Goal: Transaction & Acquisition: Purchase product/service

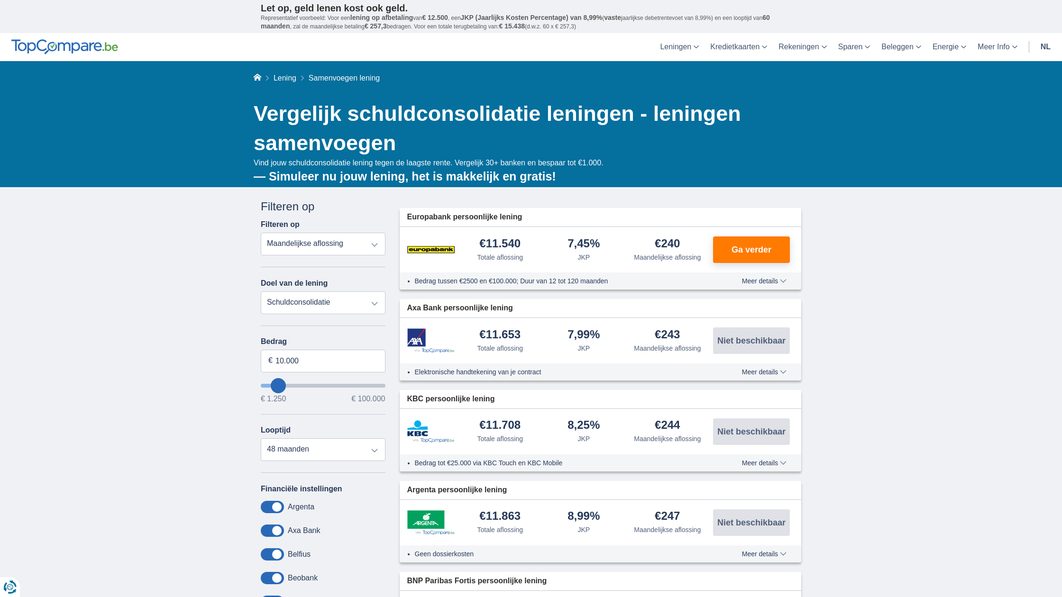
type input "9.250"
type input "9250"
type input "10.250"
type input "10250"
type input "12.250"
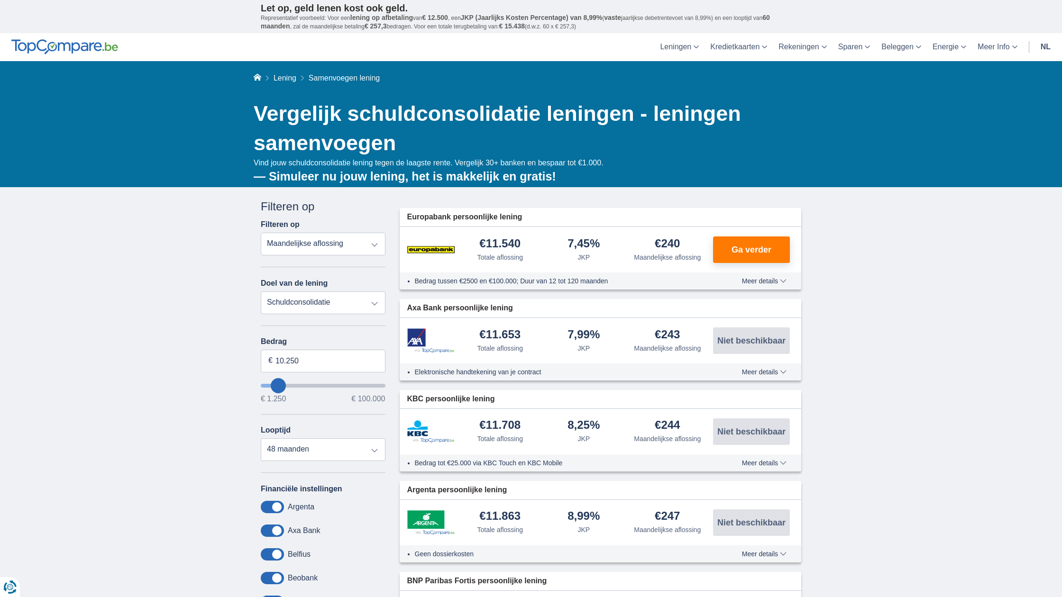
type input "12250"
type input "13.250"
type input "13250"
type input "16.250"
type input "16250"
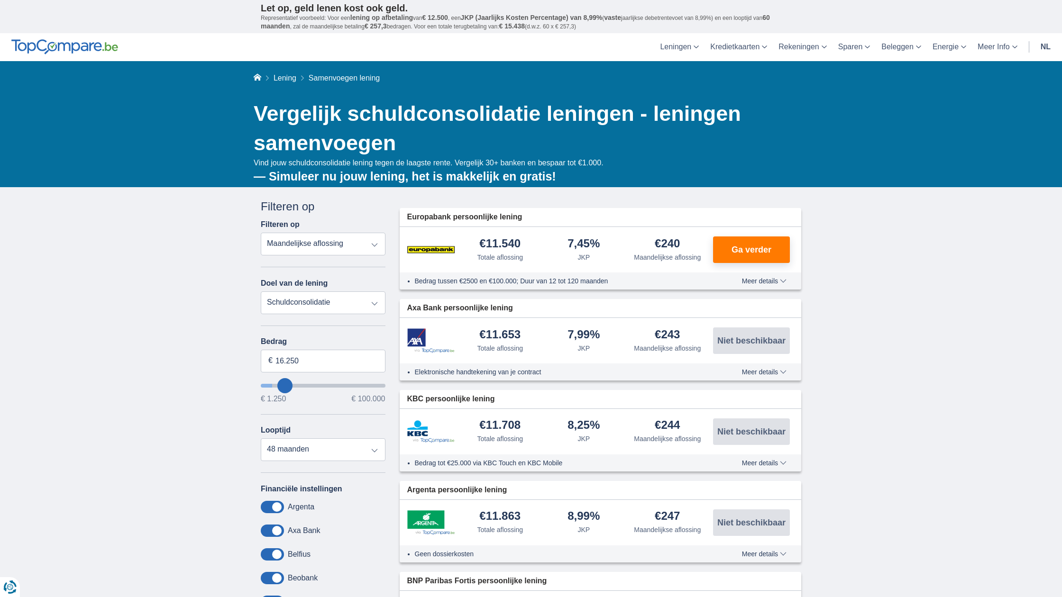
type input "18.250"
type input "18250"
type input "22.250"
type input "22250"
type input "28.250"
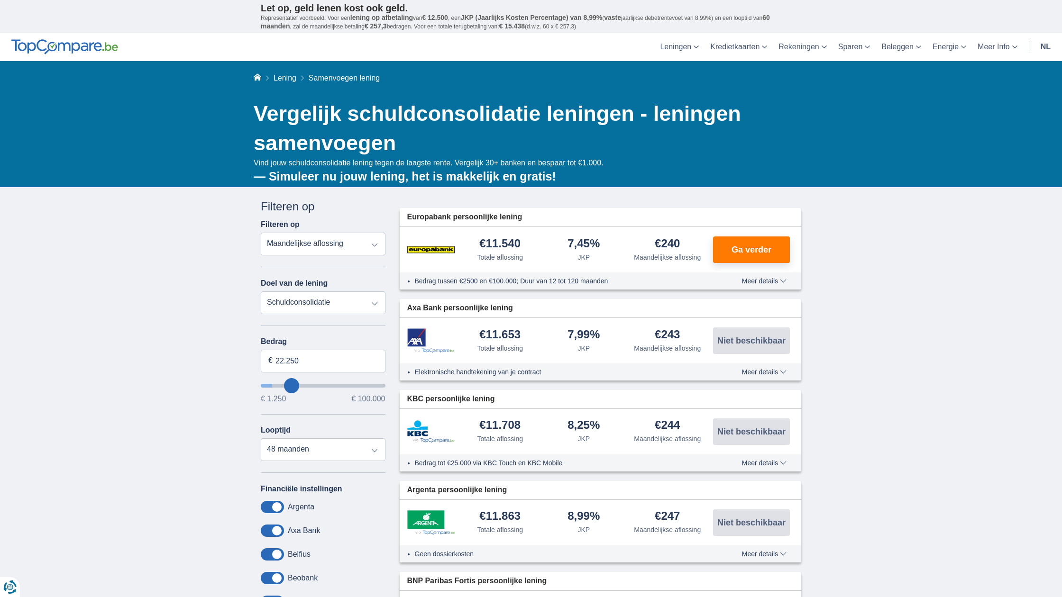
type input "28250"
select select "120"
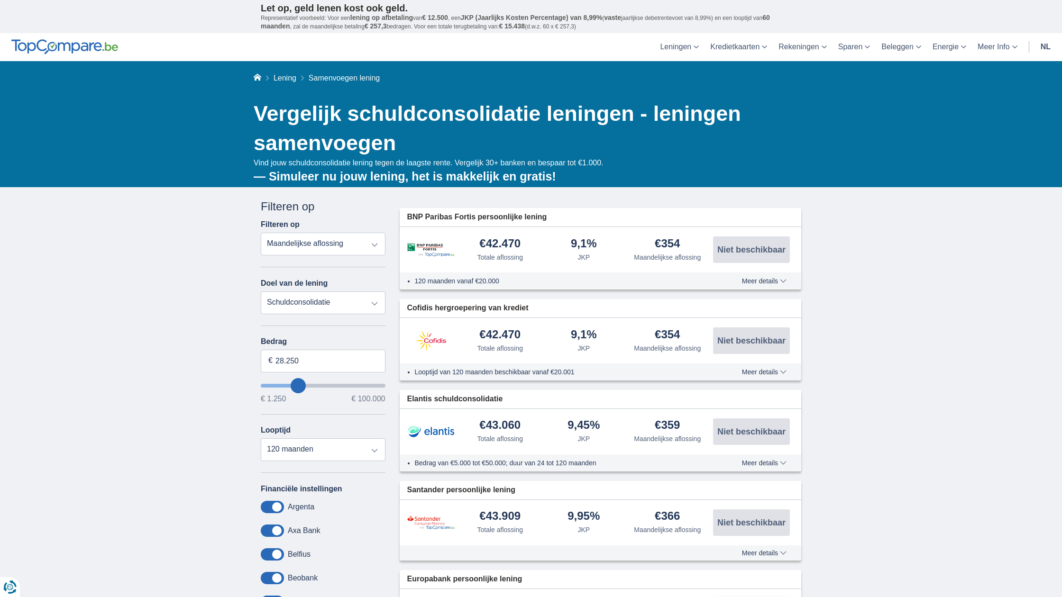
drag, startPoint x: 277, startPoint y: 387, endPoint x: 298, endPoint y: 391, distance: 21.3
type input "27.250"
type input "27250"
type input "26.250"
type input "26250"
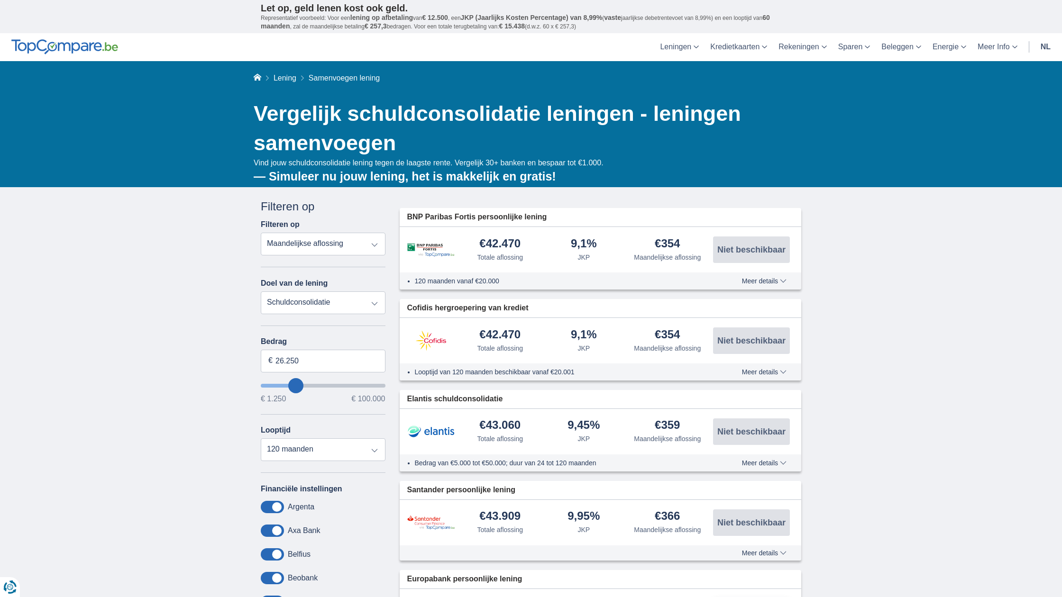
type input "27.250"
type input "27250"
type input "28.250"
type input "28250"
type input "29.250"
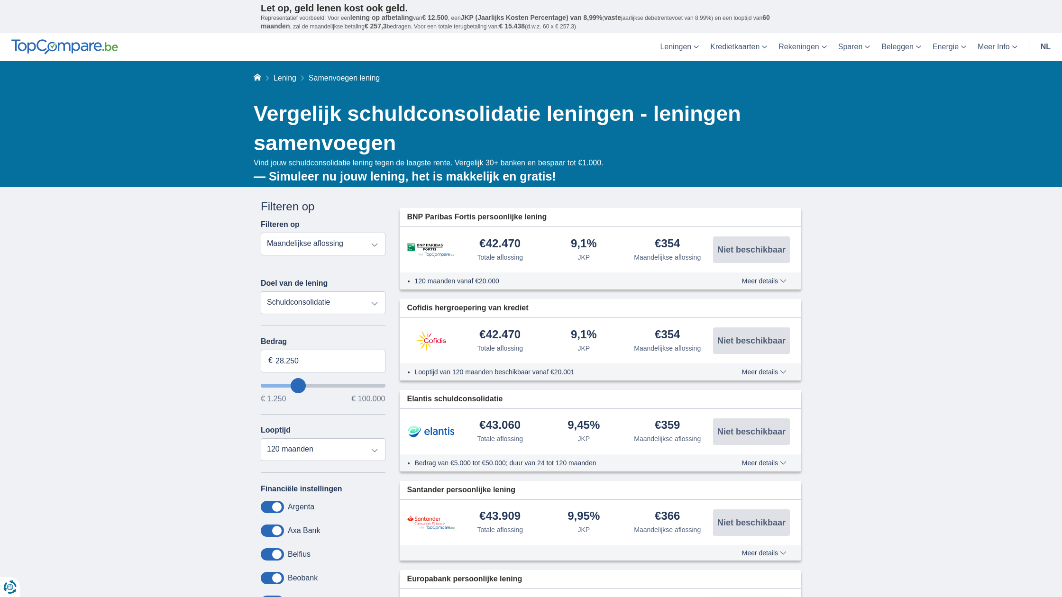
type input "29250"
type input "30.250"
type input "30250"
type input "31.250"
type input "31250"
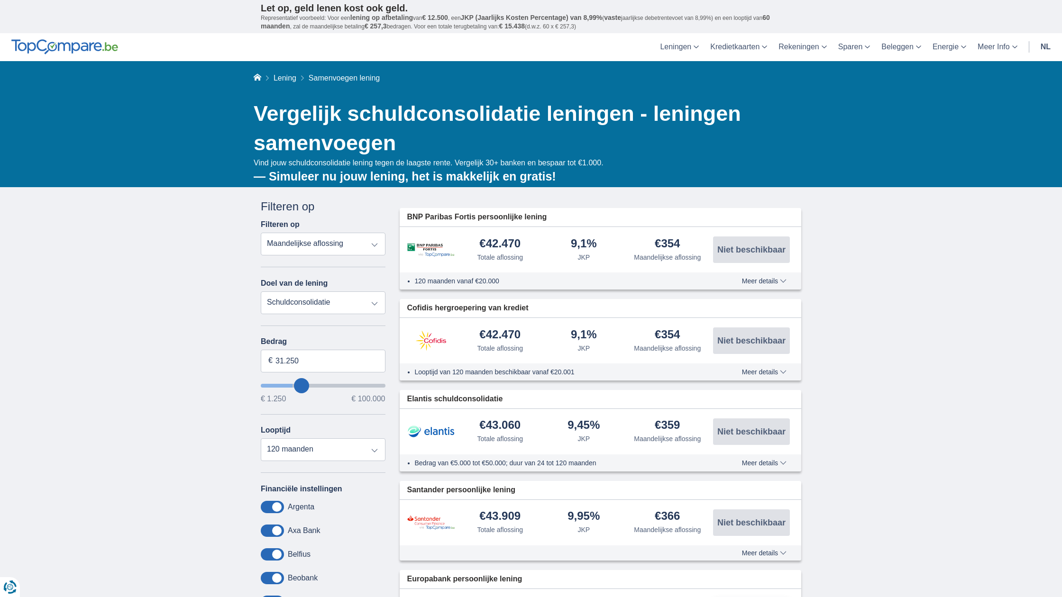
type input "33.250"
type input "33250"
type input "34.250"
type input "34250"
type input "36.250"
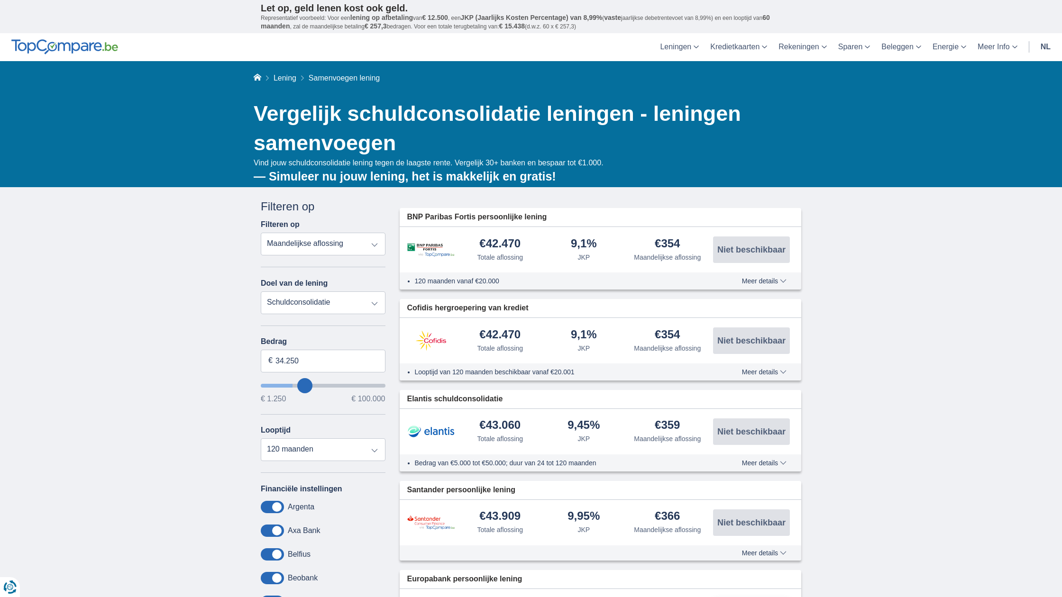
type input "36250"
type input "38.250"
type input "38250"
type input "40.250"
type input "40250"
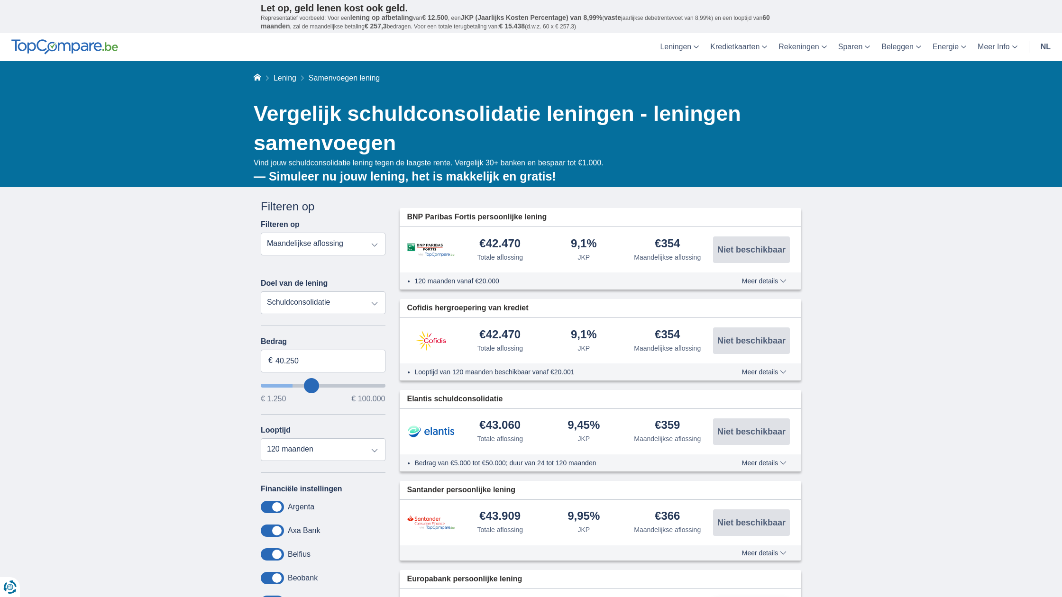
type input "41.250"
type input "41250"
type input "43.250"
type input "43250"
type input "45.250"
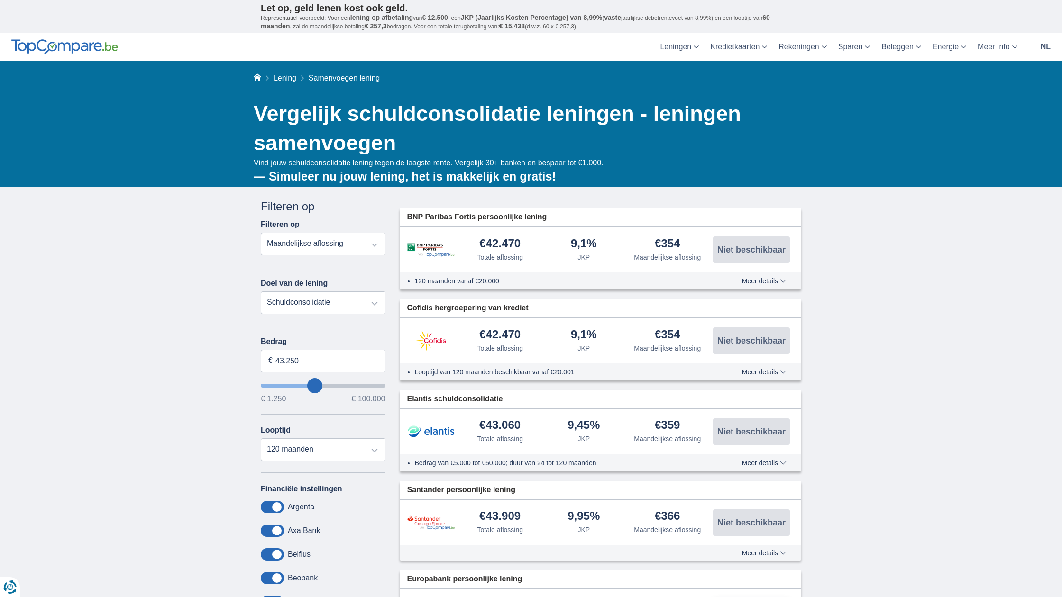
type input "45250"
drag, startPoint x: 296, startPoint y: 382, endPoint x: 317, endPoint y: 382, distance: 20.4
type input "51.250"
type input "51250"
type input "50.250"
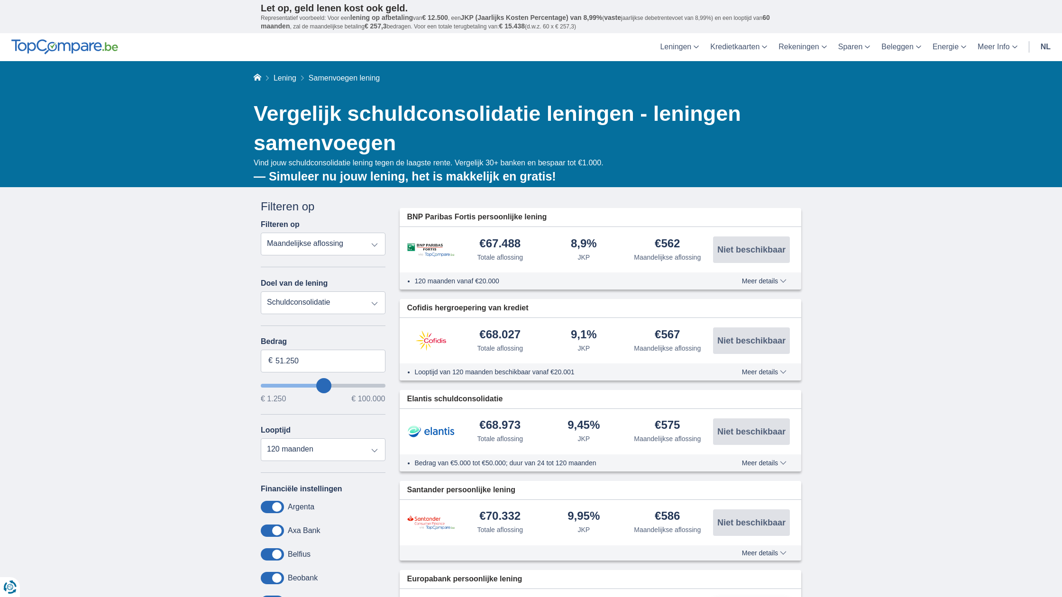
type input "50250"
type input "49.250"
type input "49250"
type input "48.250"
type input "48250"
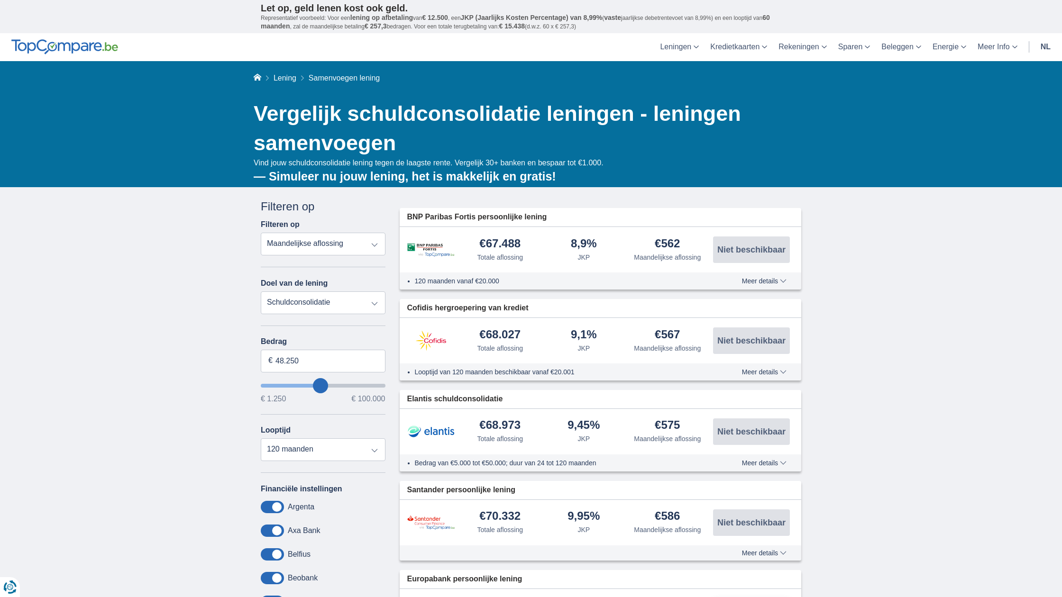
type input "47.250"
type input "47250"
type input "46.250"
type input "46250"
type input "44.250"
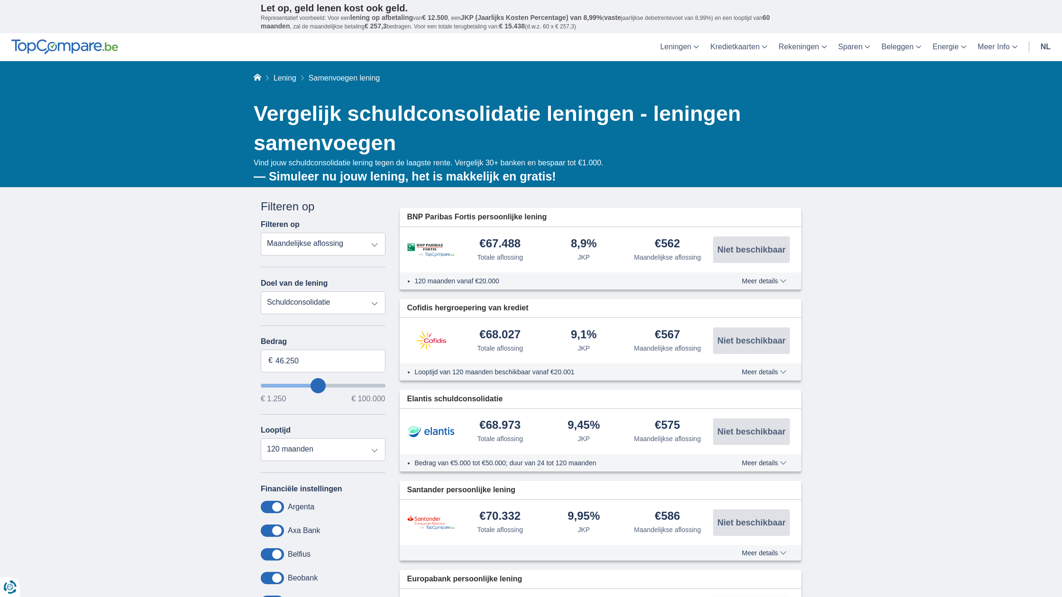
type input "44250"
type input "43.250"
type input "43250"
type input "42.250"
type input "42250"
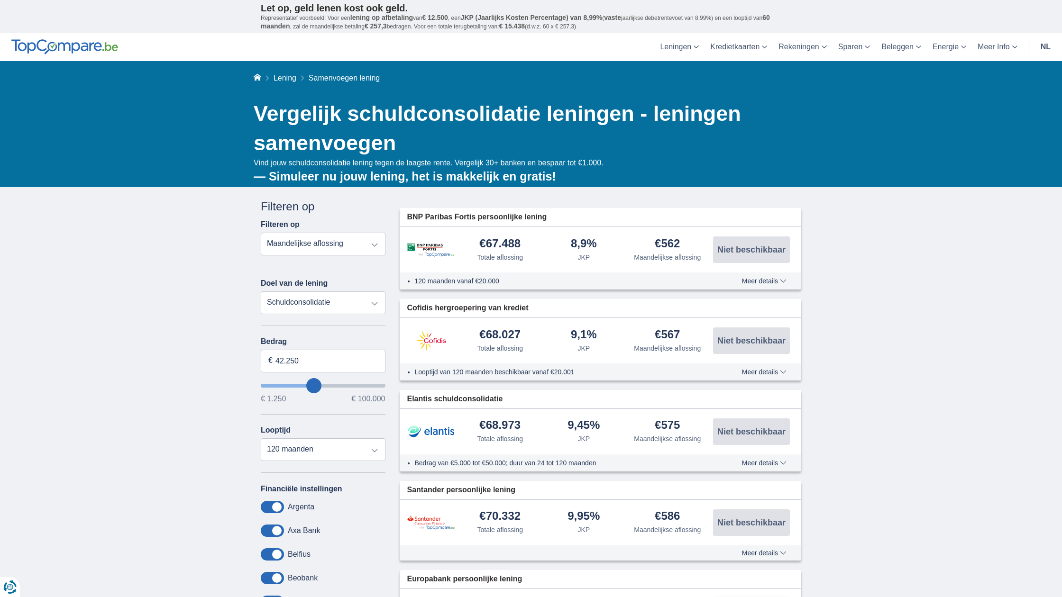
type input "43.250"
type input "43250"
type input "45.250"
type input "45250"
type input "47.250"
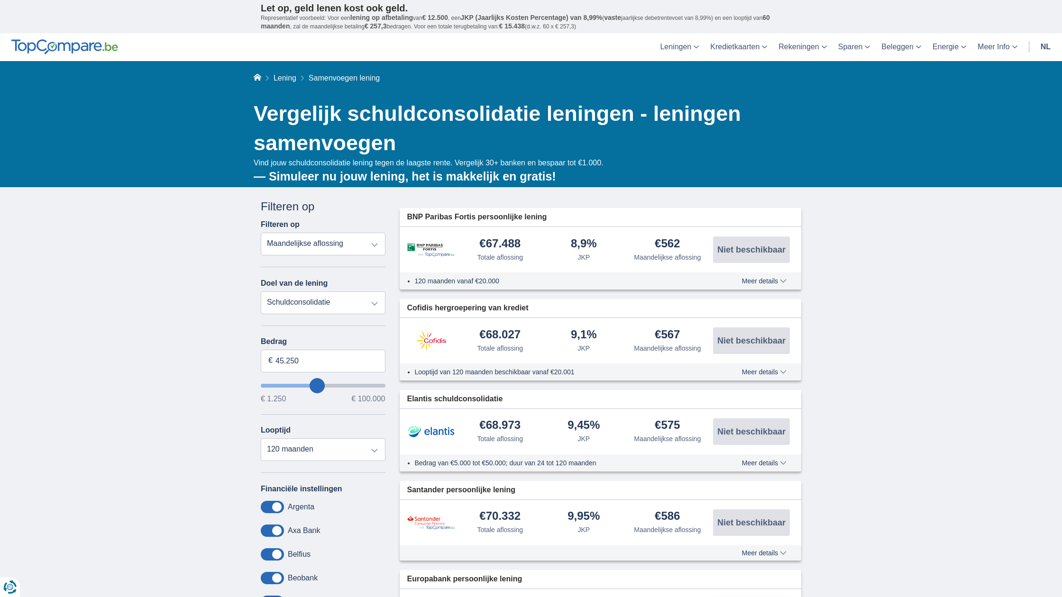
type input "47250"
type input "49.250"
type input "49250"
type input "51.250"
type input "51250"
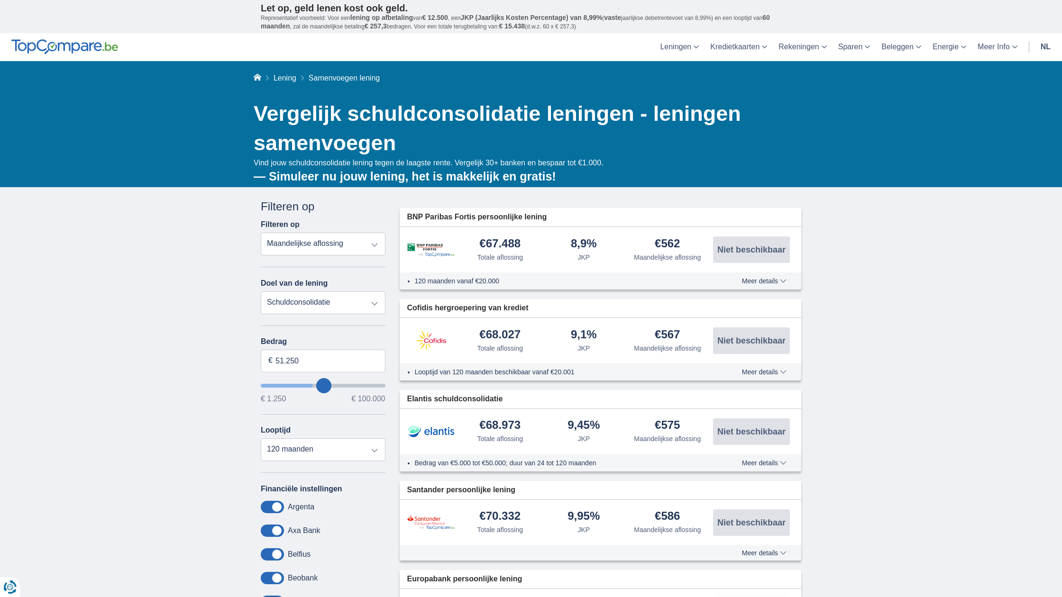
type input "54.250"
type input "54250"
type input "56.250"
type input "56250"
type input "59.250"
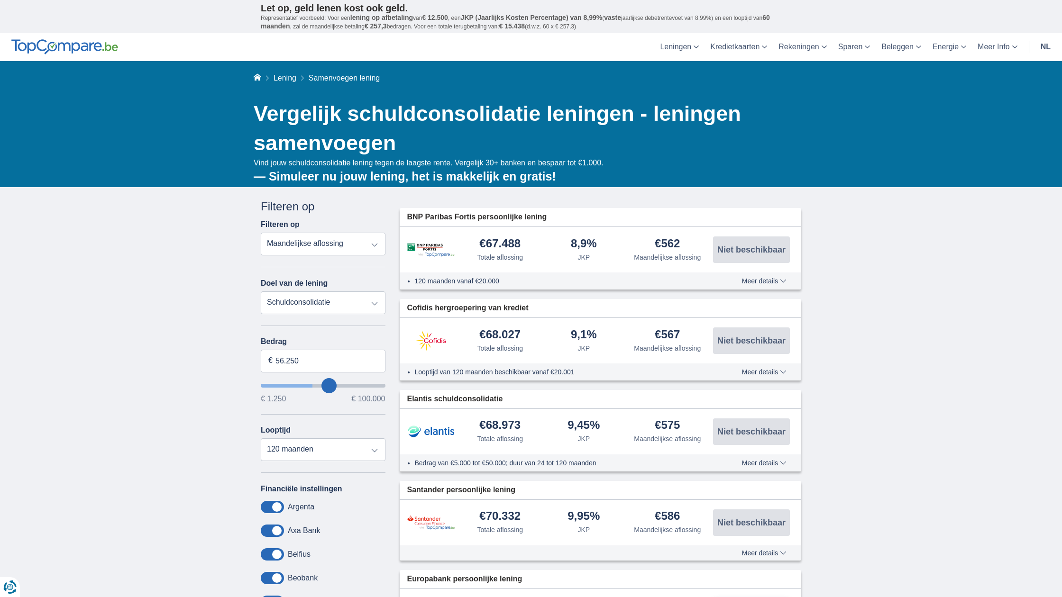
type input "59250"
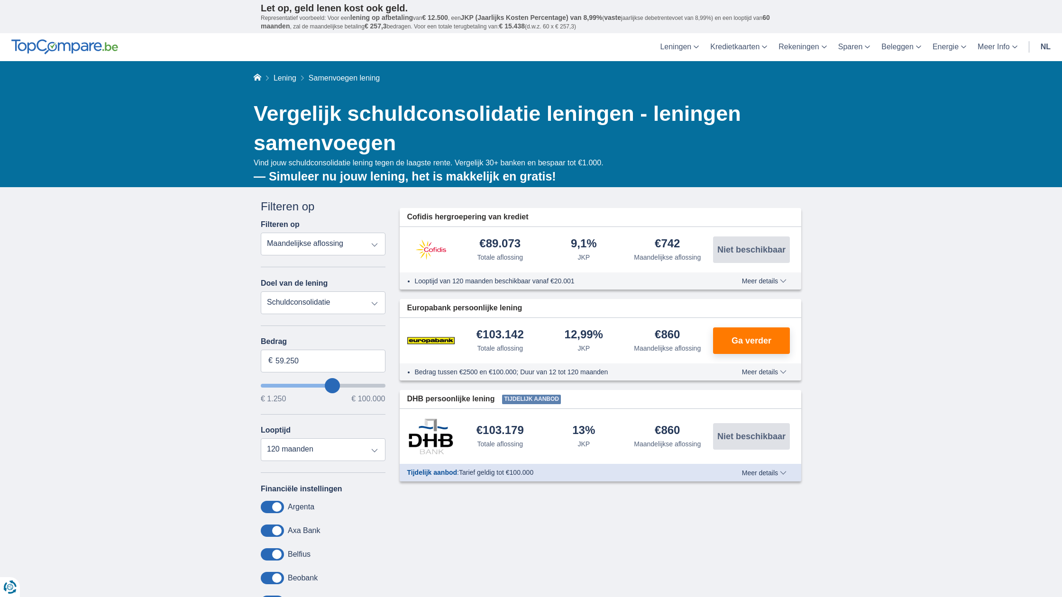
drag, startPoint x: 313, startPoint y: 382, endPoint x: 333, endPoint y: 384, distance: 19.5
type input "88.250"
type input "88250"
click at [365, 384] on input "wantToBorrow" at bounding box center [323, 386] width 125 height 4
type input "93.250"
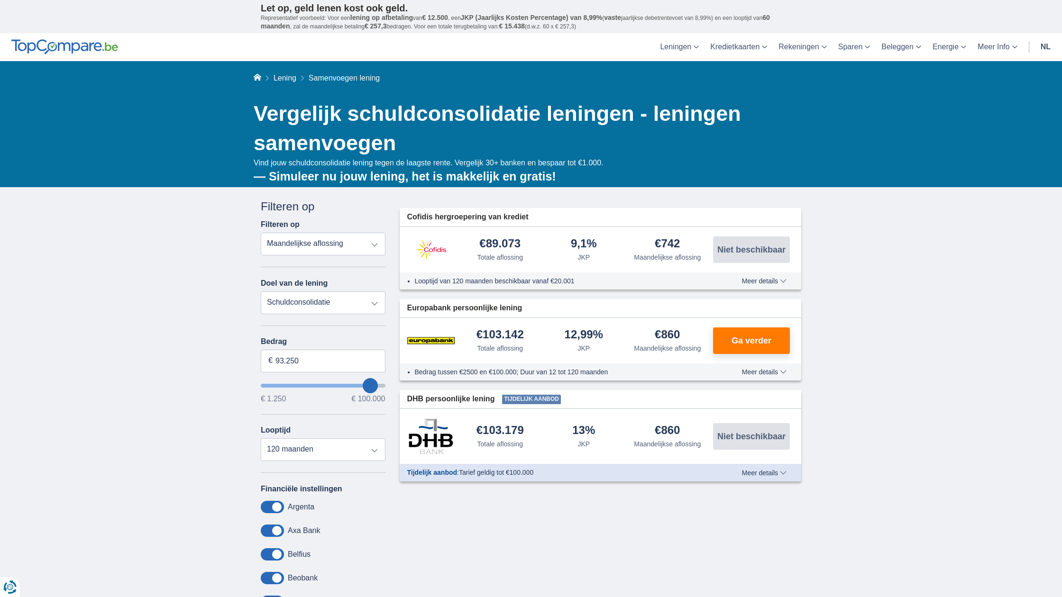
type input "93250"
click at [370, 386] on input "wantToBorrow" at bounding box center [323, 386] width 125 height 4
type input "99.250"
drag, startPoint x: 377, startPoint y: 386, endPoint x: 392, endPoint y: 389, distance: 15.4
type input "99250"
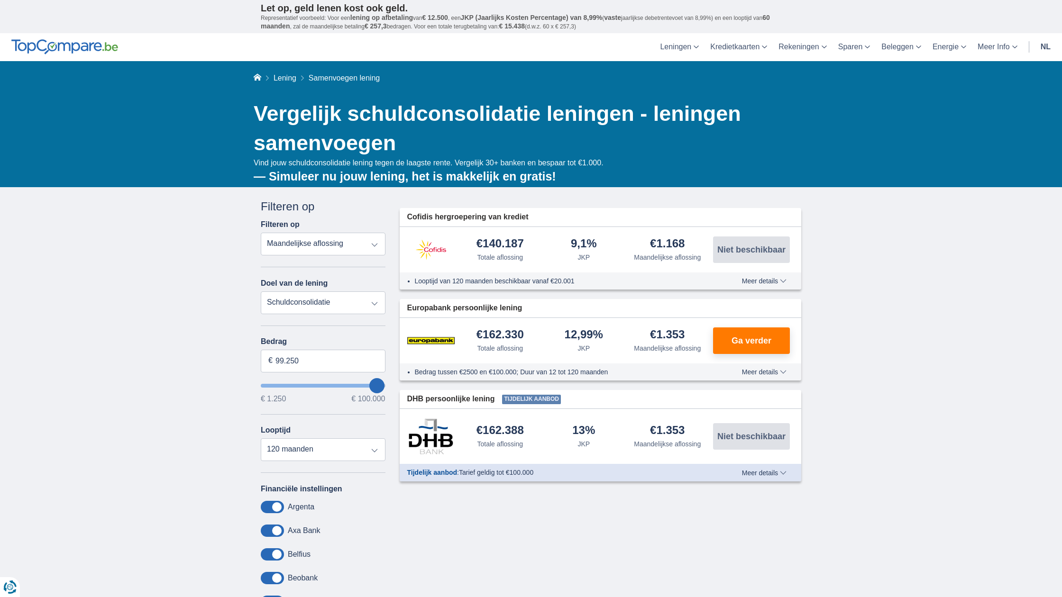
click at [392, 389] on div "Annuleren Filters Filteren op Filteren op Totale aflossing JKP Maandelijkse afl…" at bounding box center [323, 424] width 139 height 451
drag, startPoint x: 377, startPoint y: 387, endPoint x: 391, endPoint y: 390, distance: 14.4
click at [391, 390] on div "Annuleren Filters Filteren op Filteren op Totale aflossing JKP Maandelijkse afl…" at bounding box center [323, 424] width 139 height 451
click at [580, 536] on div "Annuleren Filters Filteren op Filteren op Totale aflossing JKP Maandelijkse afl…" at bounding box center [531, 424] width 555 height 451
drag, startPoint x: 377, startPoint y: 382, endPoint x: 387, endPoint y: 384, distance: 10.1
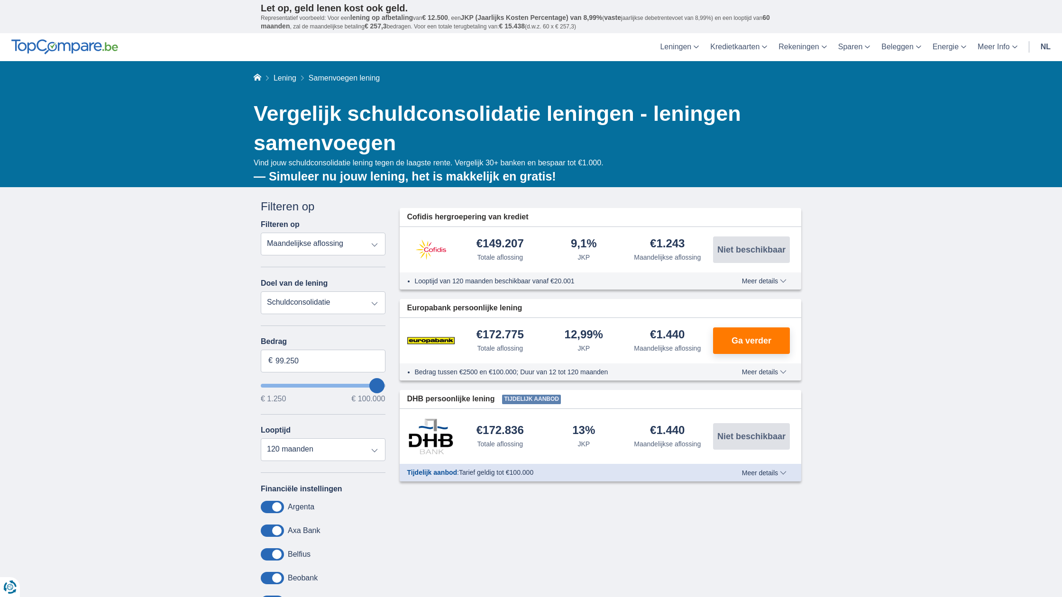
click at [387, 384] on div "Annuleren Filters Filteren op Filteren op Totale aflossing JKP Maandelijkse afl…" at bounding box center [323, 424] width 139 height 451
click at [386, 386] on div "Annuleren Filters Filteren op Filteren op Totale aflossing JKP Maandelijkse afl…" at bounding box center [323, 424] width 139 height 451
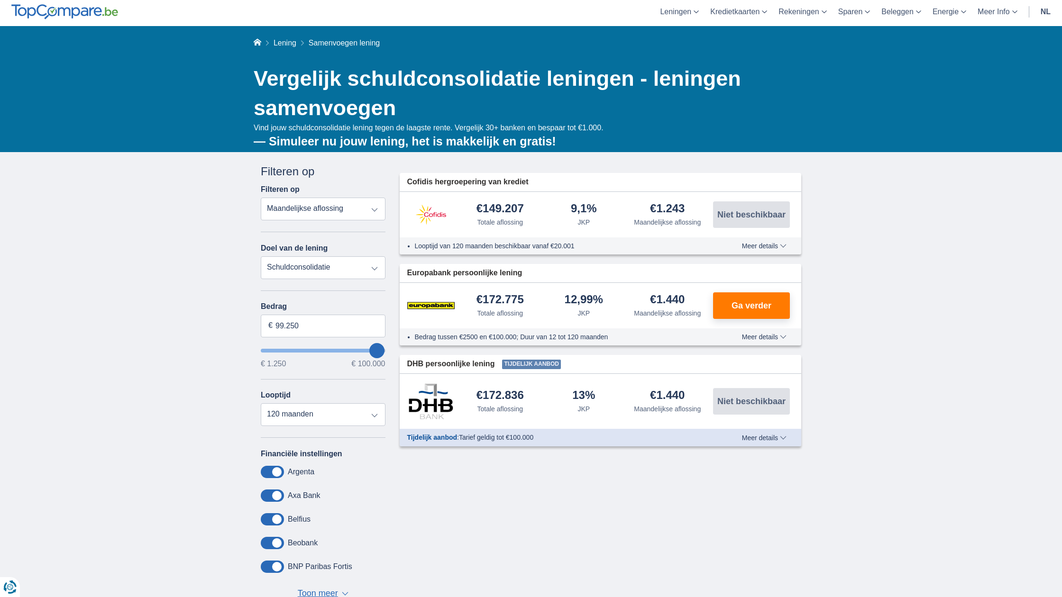
scroll to position [31, 0]
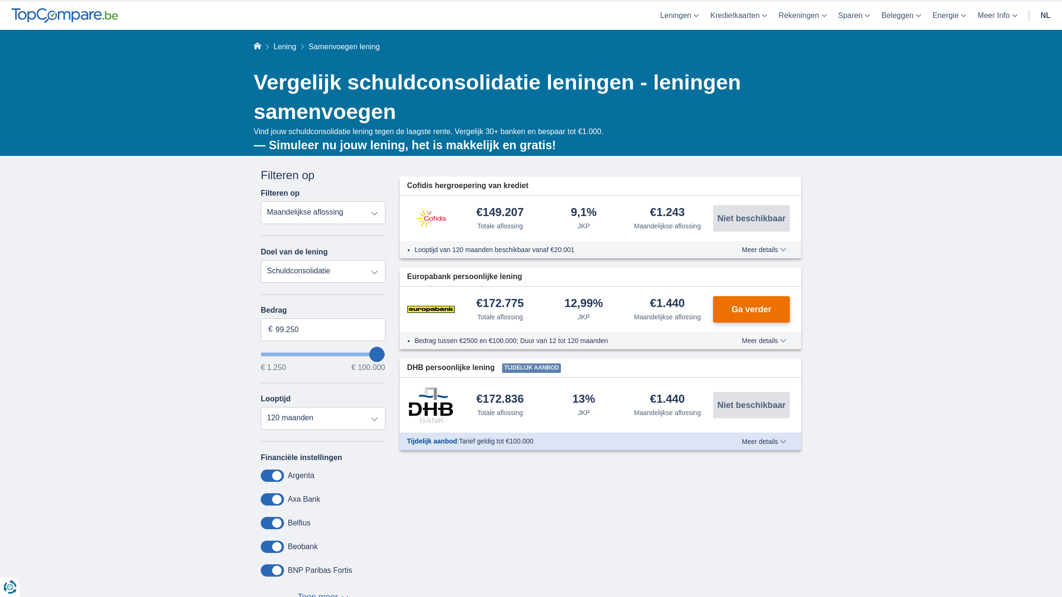
click at [746, 307] on span "Ga verder" at bounding box center [752, 309] width 40 height 9
